Goal: Task Accomplishment & Management: Manage account settings

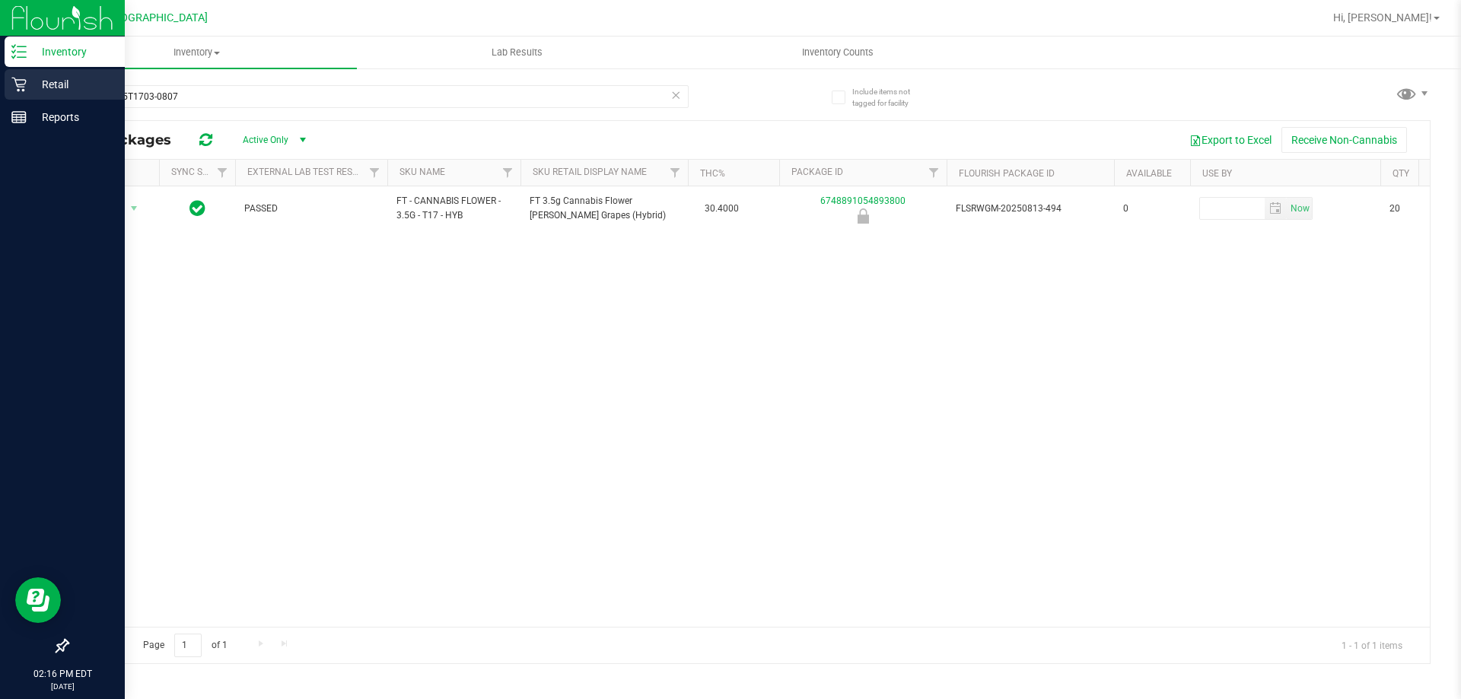
click at [55, 78] on p "Retail" at bounding box center [72, 84] width 91 height 18
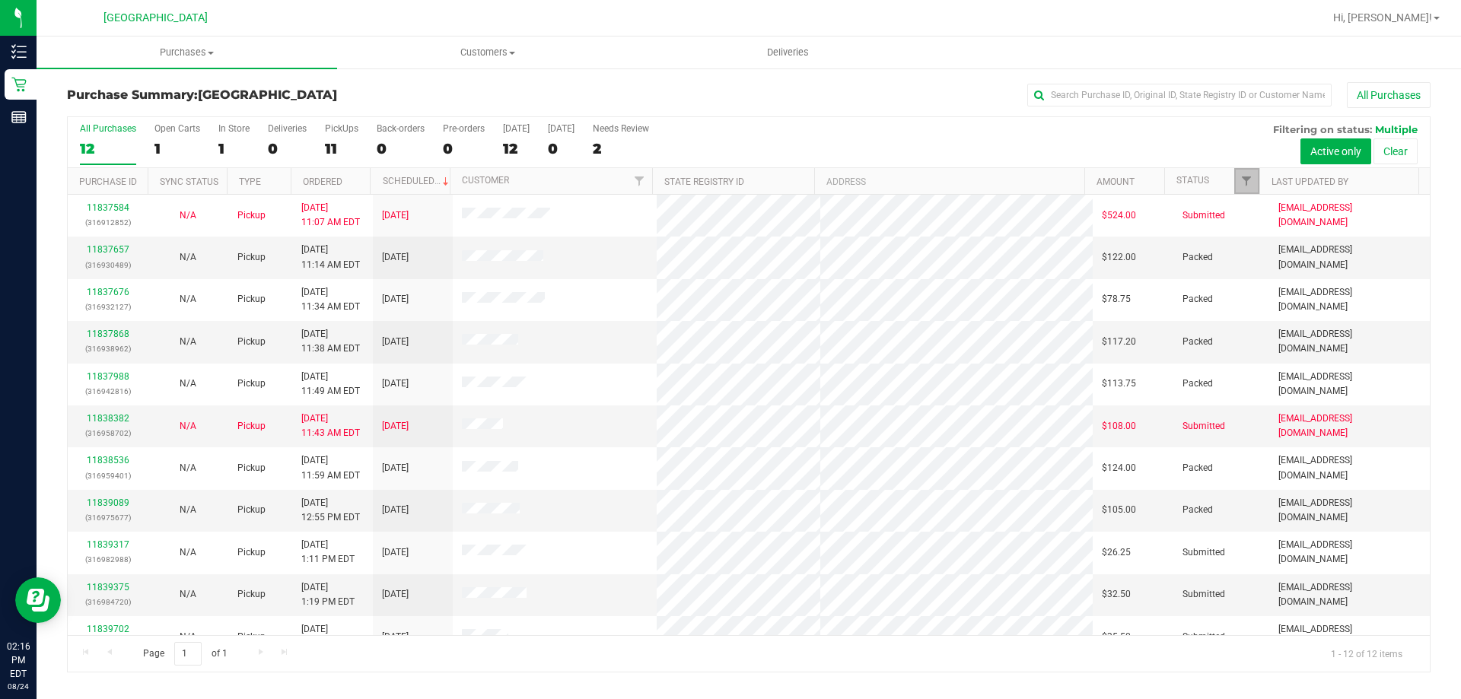
click at [1238, 183] on link "Filter" at bounding box center [1246, 181] width 25 height 26
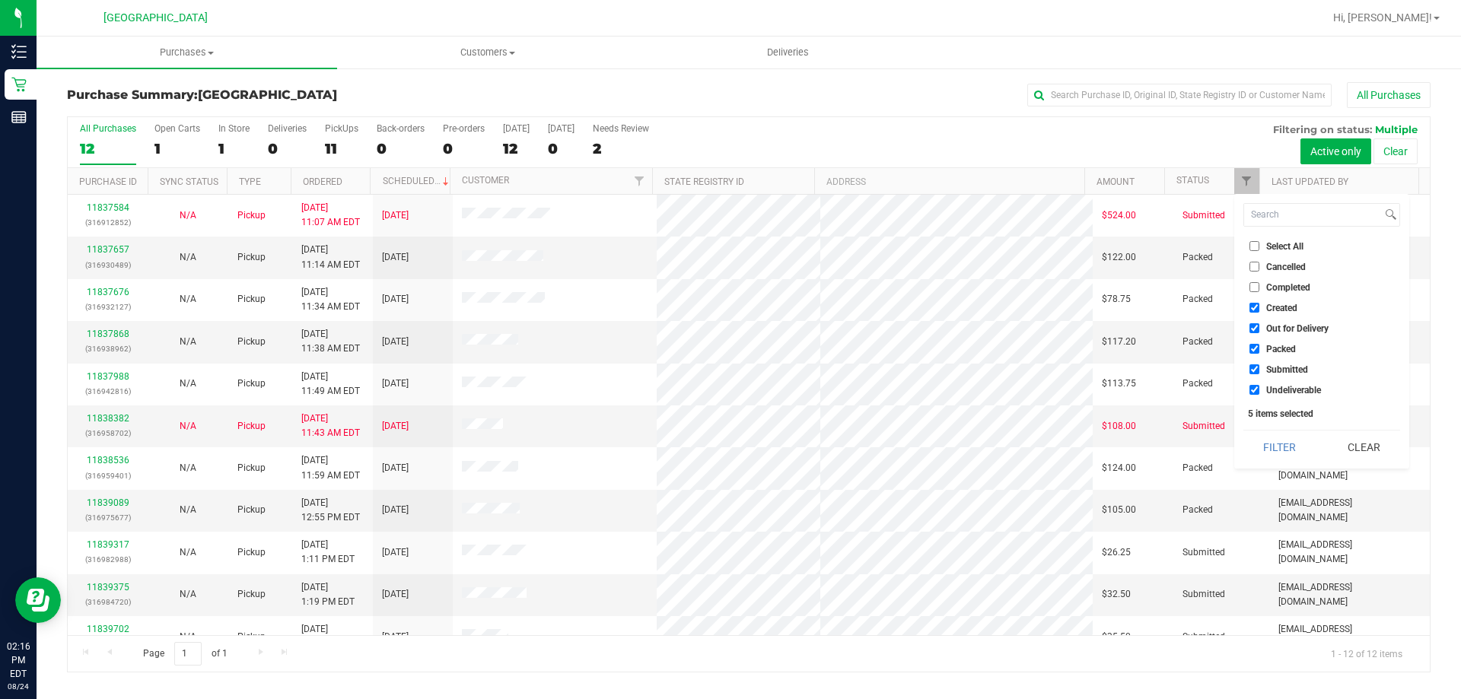
click at [1276, 342] on li "Packed" at bounding box center [1322, 349] width 157 height 16
click at [1281, 345] on span "Packed" at bounding box center [1281, 349] width 30 height 9
click at [1260, 345] on input "Packed" at bounding box center [1255, 349] width 10 height 10
checkbox input "false"
click at [1289, 444] on button "Filter" at bounding box center [1280, 447] width 73 height 33
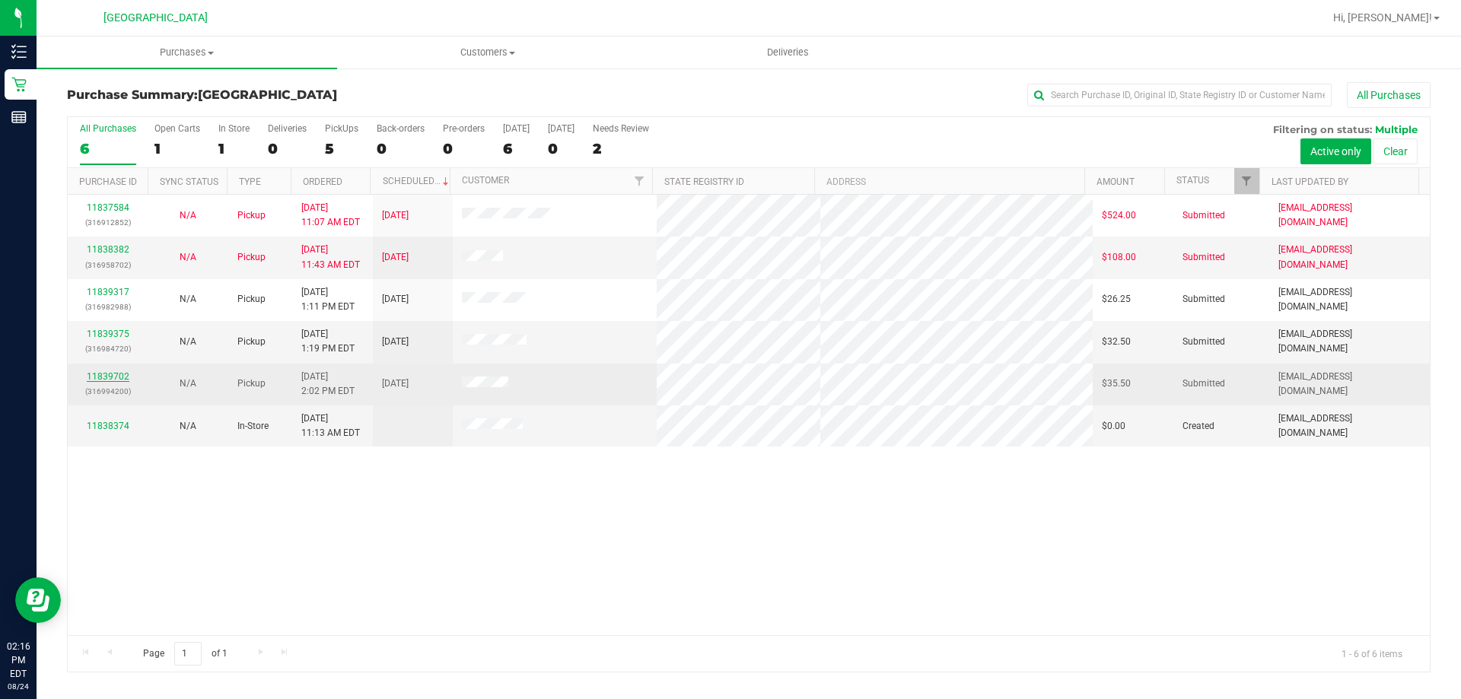
click at [120, 374] on link "11839702" at bounding box center [108, 376] width 43 height 11
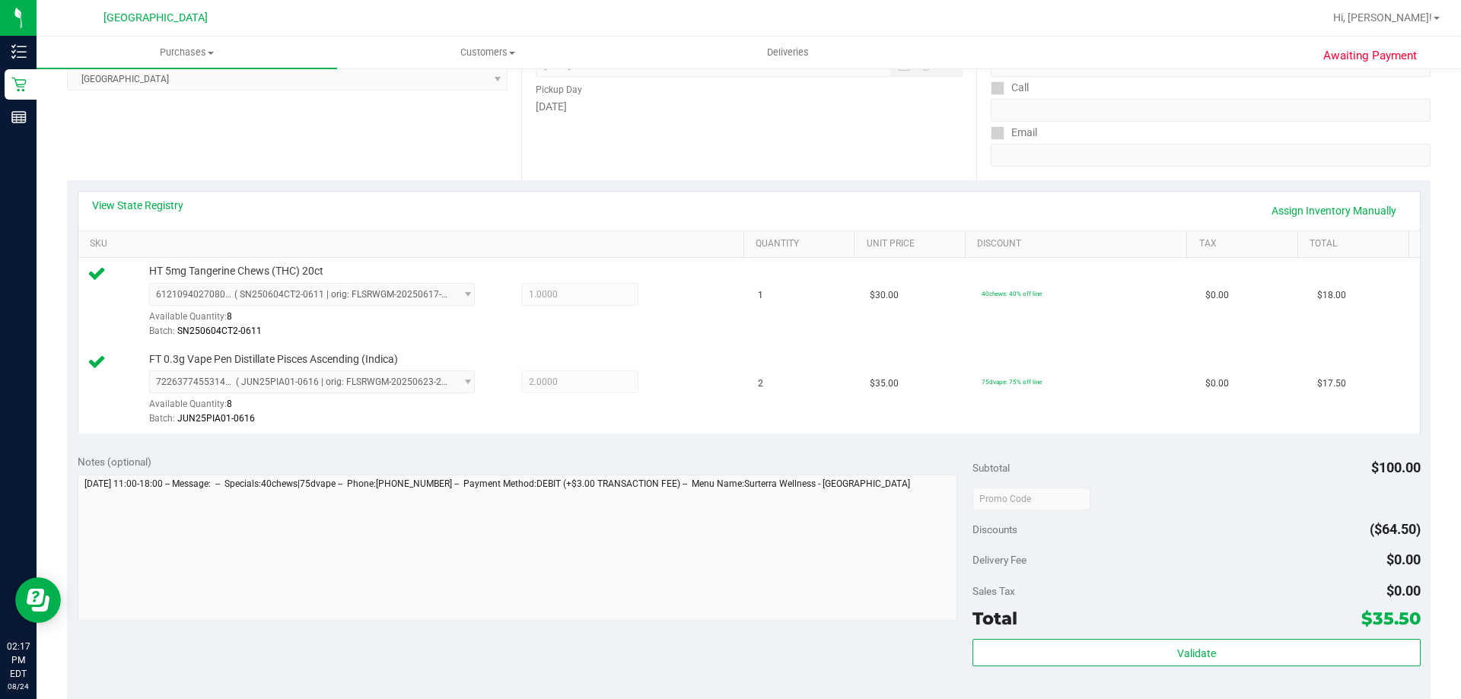
scroll to position [304, 0]
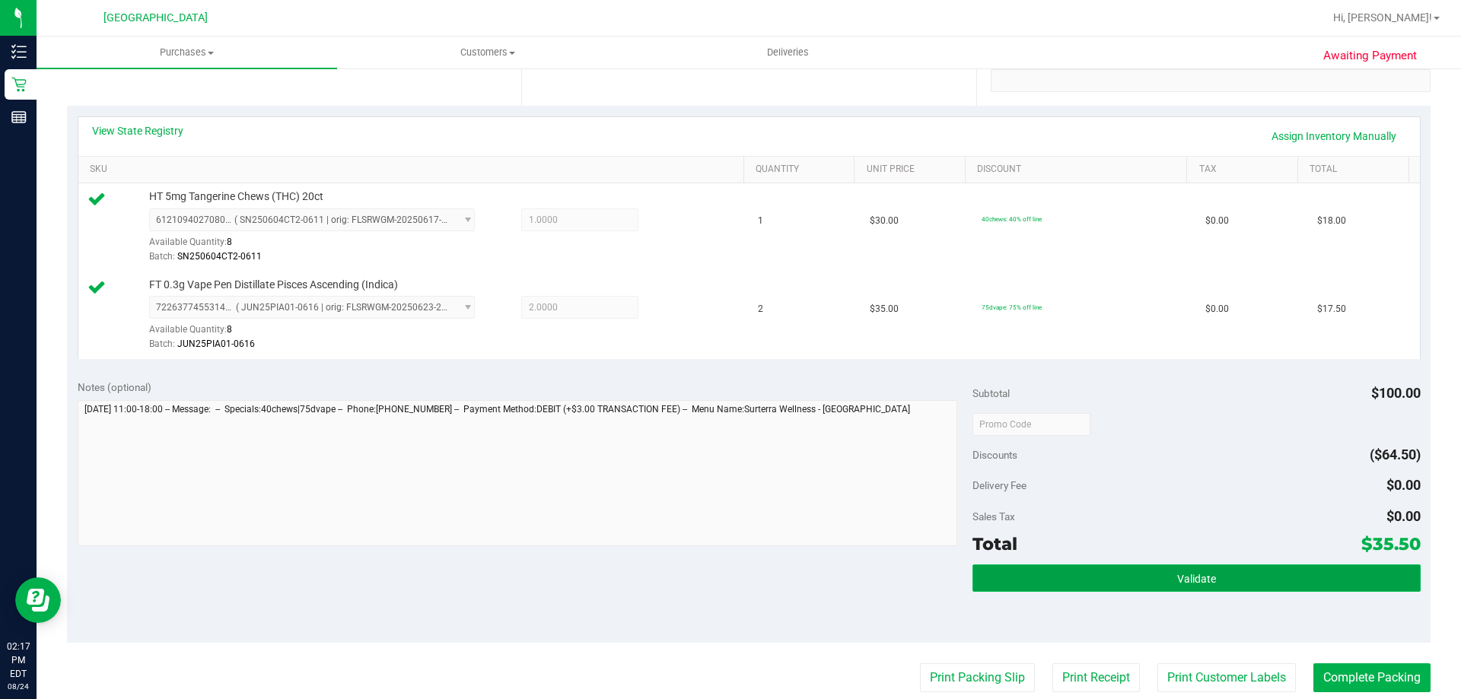
click at [1236, 573] on button "Validate" at bounding box center [1197, 578] width 448 height 27
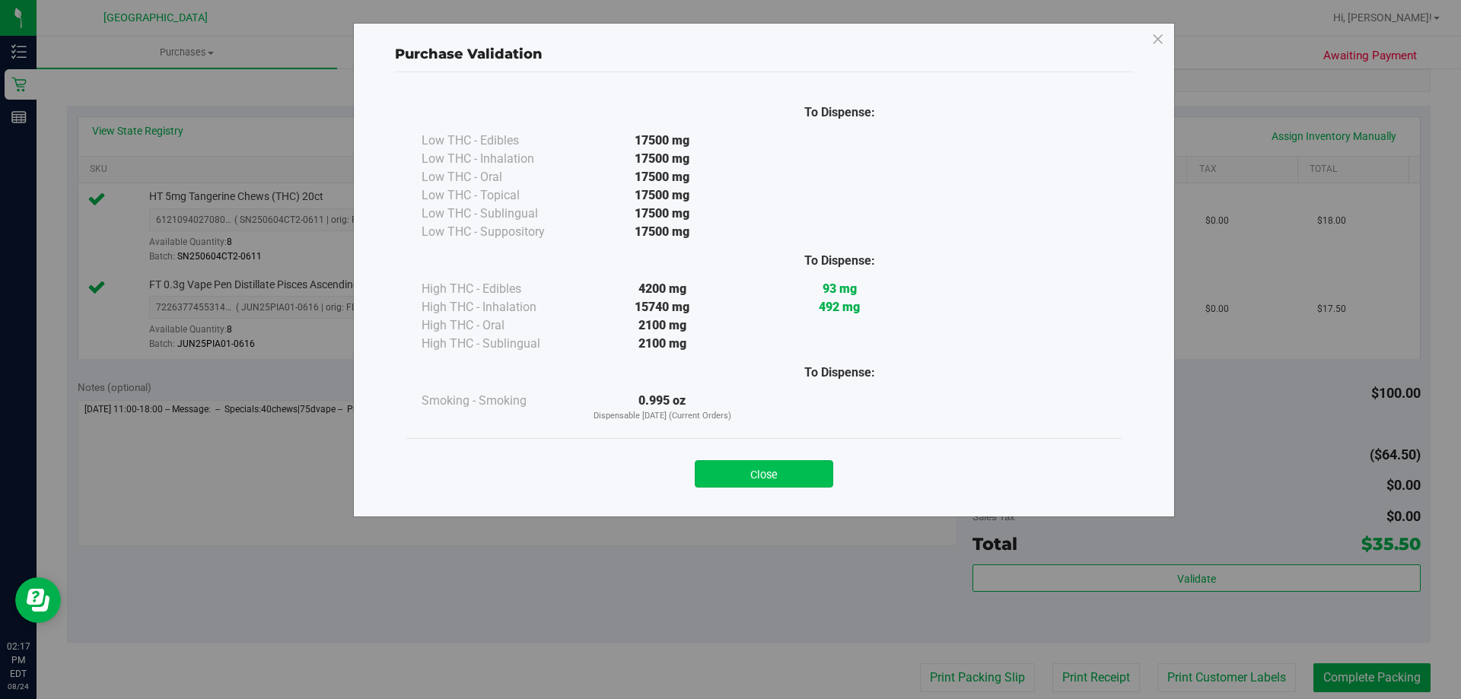
click at [812, 476] on button "Close" at bounding box center [764, 473] width 139 height 27
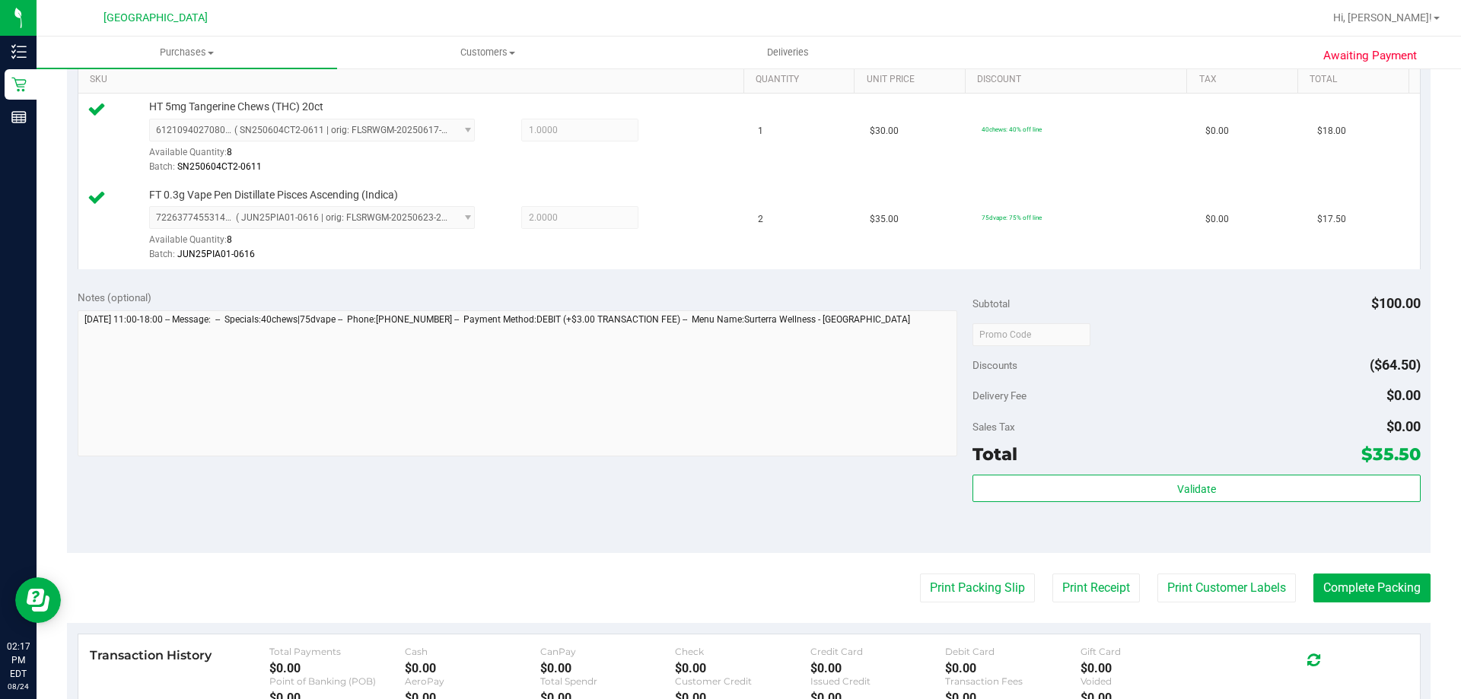
scroll to position [533, 0]
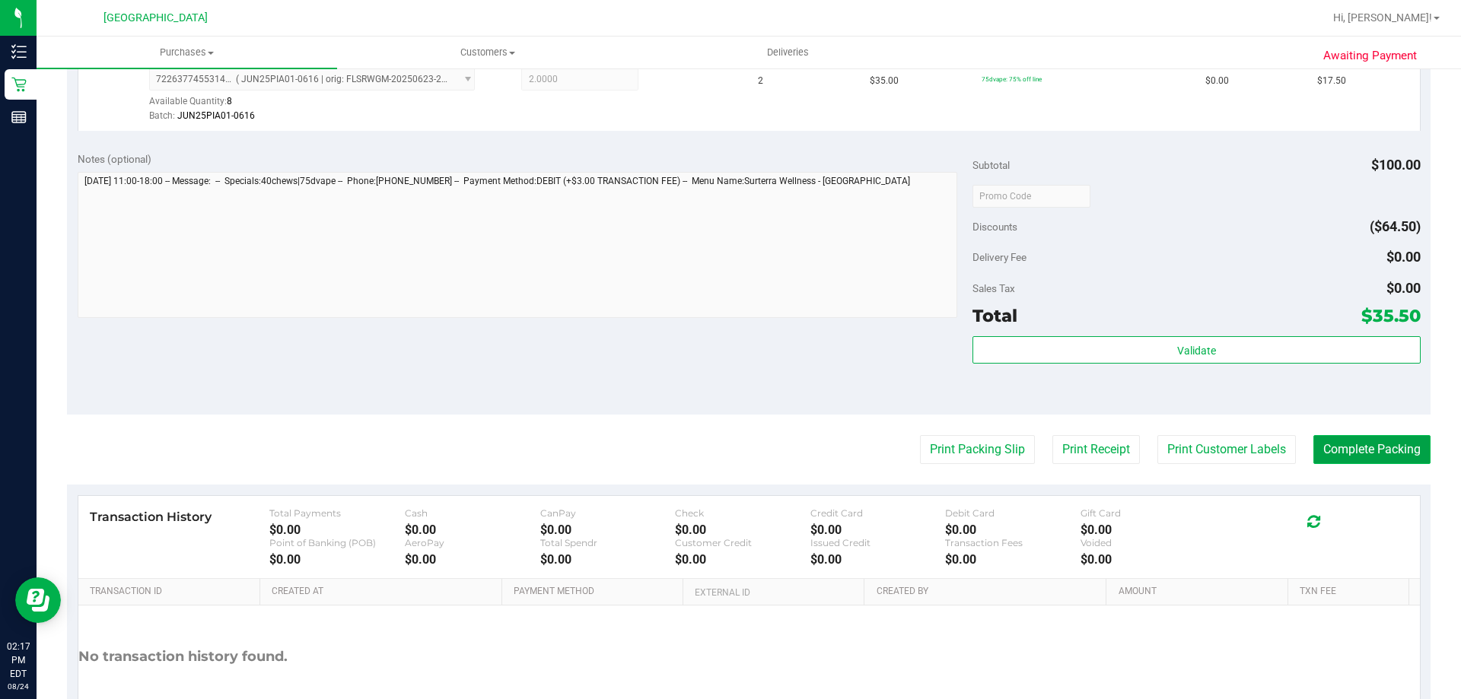
click at [1363, 441] on button "Complete Packing" at bounding box center [1372, 449] width 117 height 29
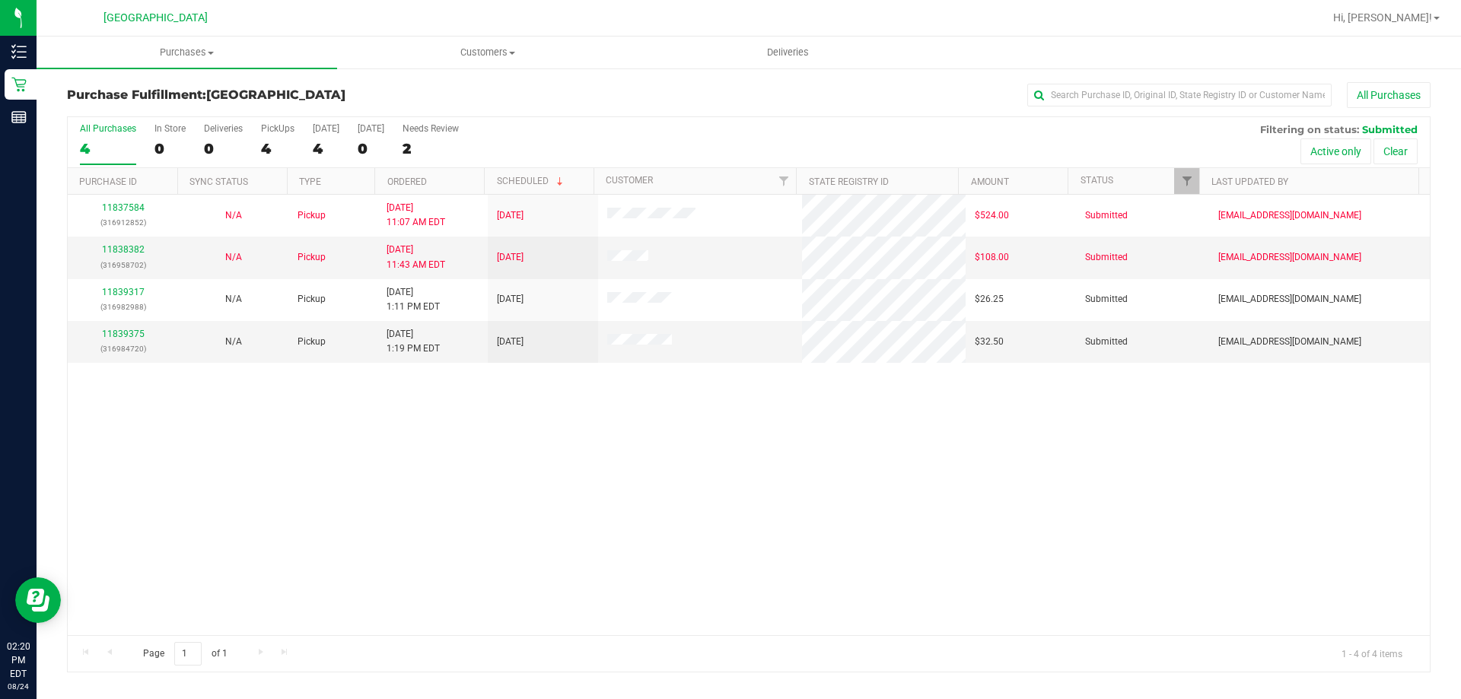
click at [735, 436] on div "11837584 (316912852) N/A Pickup 8/24/2025 11:07 AM EDT 8/24/2025 $524.00 Submit…" at bounding box center [749, 415] width 1362 height 441
